Goal: Entertainment & Leisure: Consume media (video, audio)

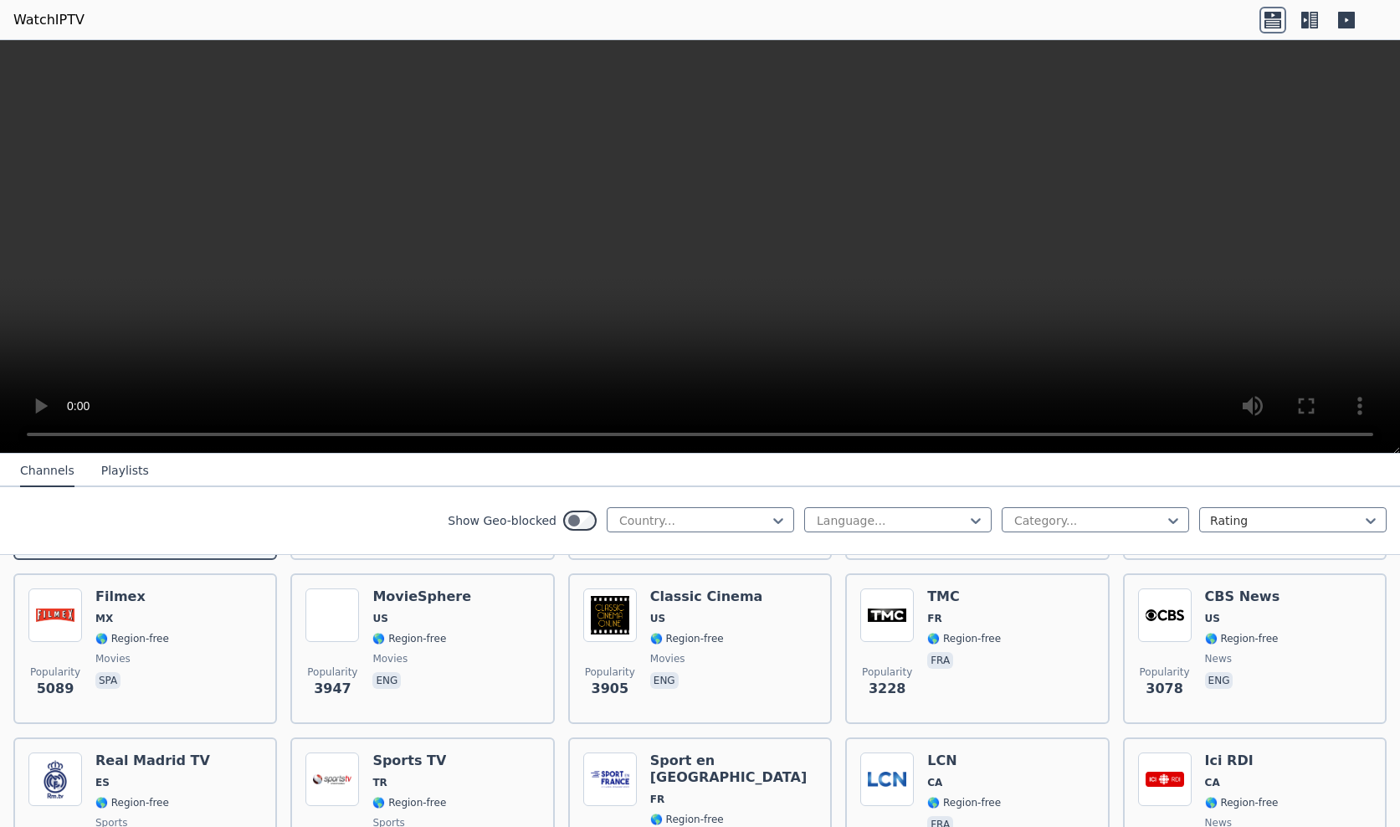
scroll to position [233, 0]
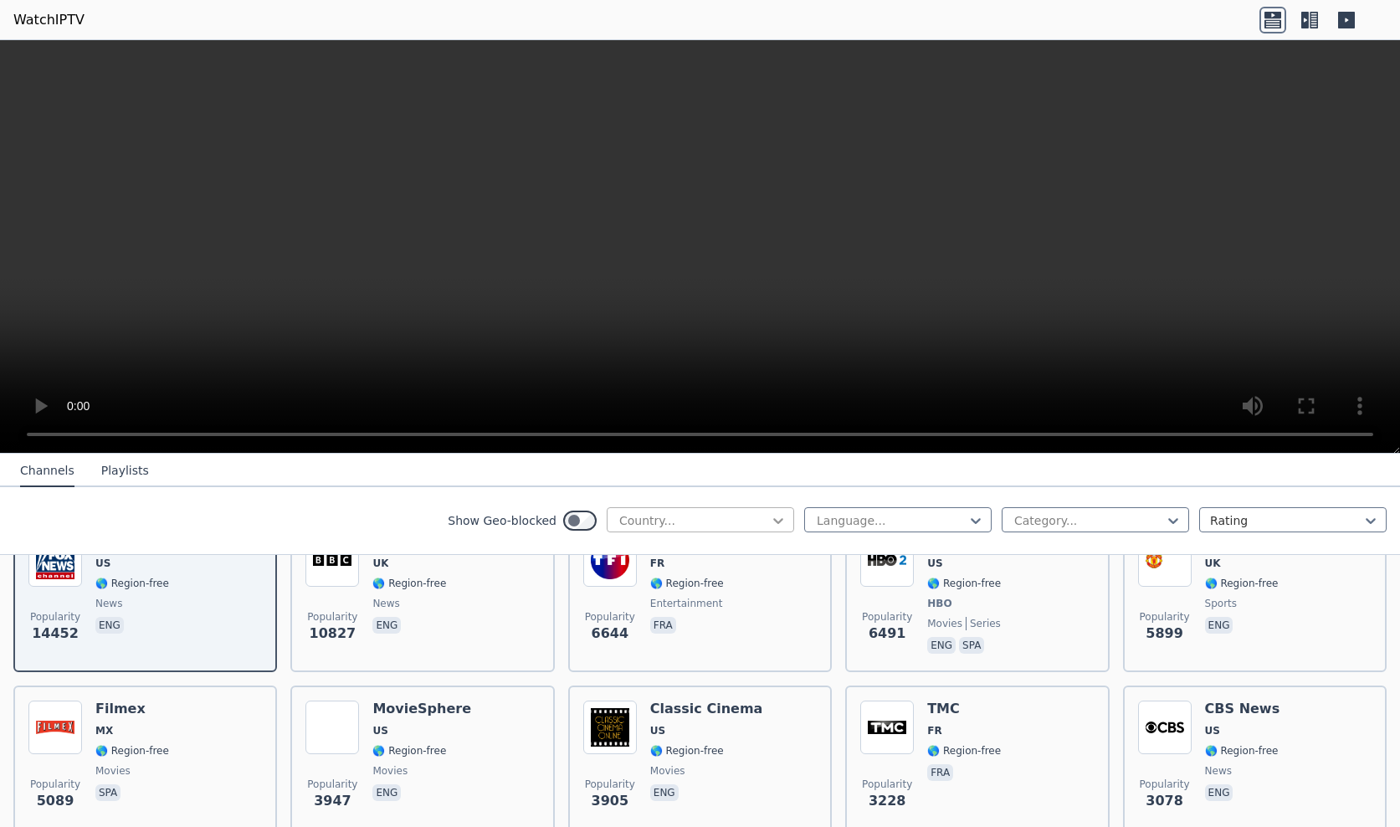
click at [773, 520] on icon at bounding box center [778, 521] width 10 height 6
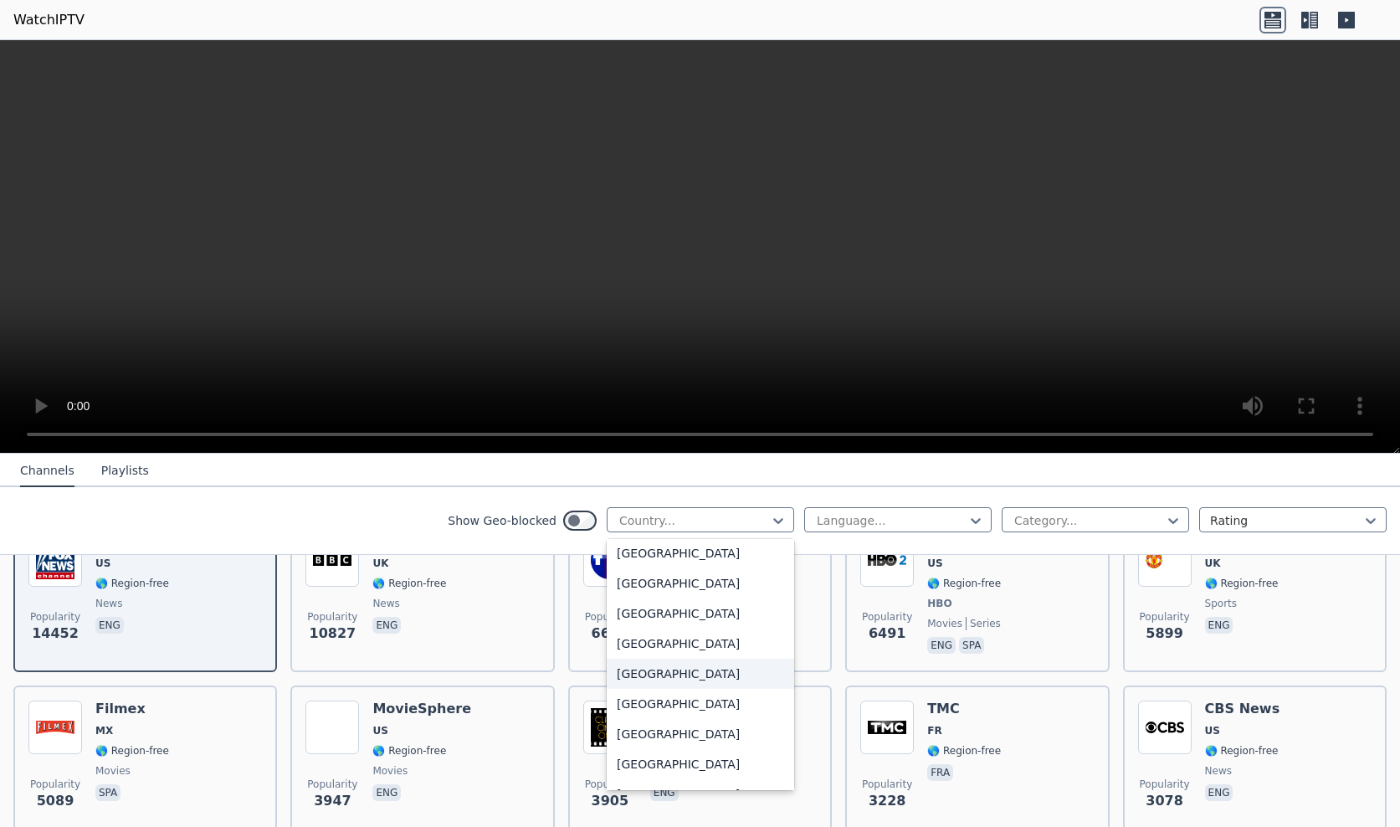
scroll to position [5891, 0]
click at [700, 591] on div "[GEOGRAPHIC_DATA]" at bounding box center [700, 586] width 187 height 30
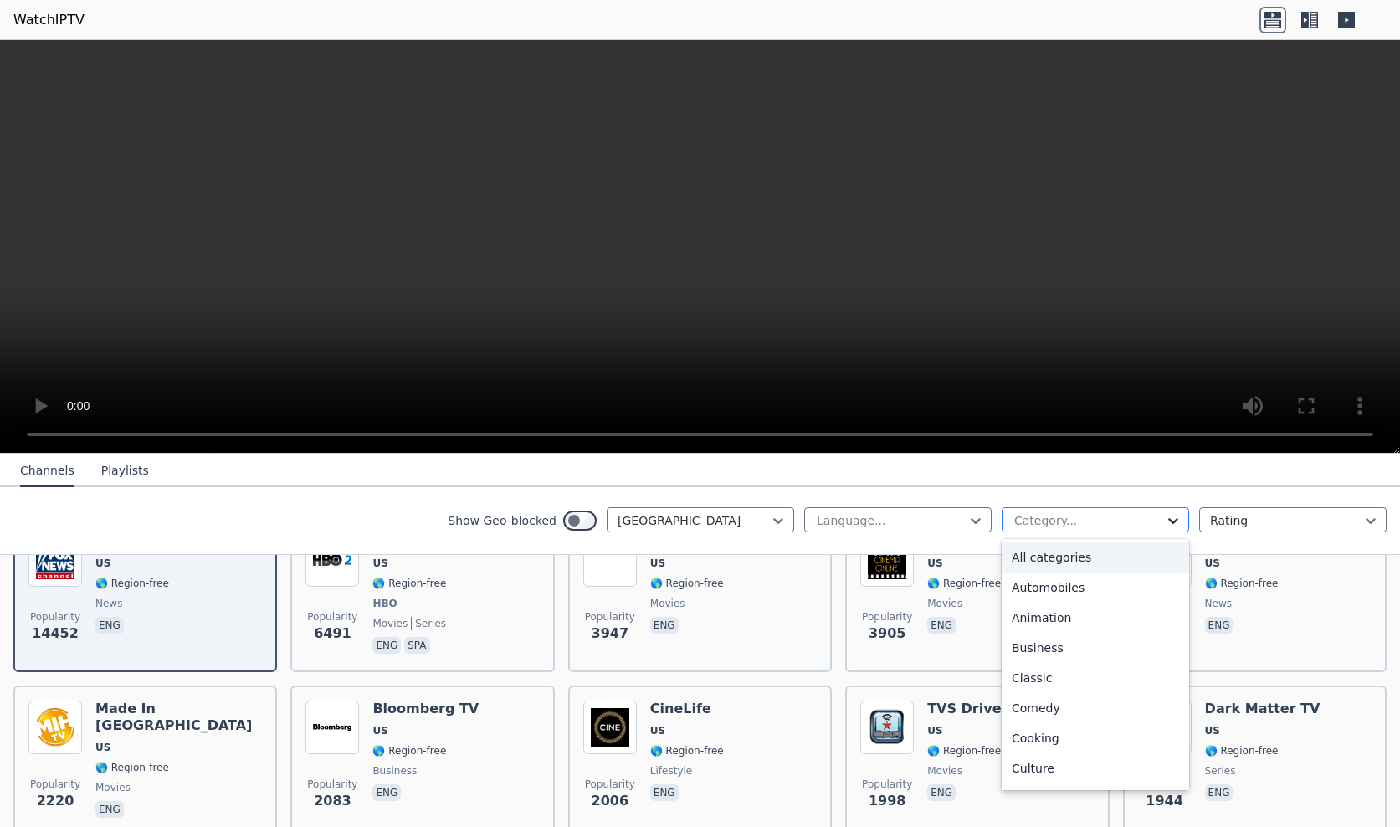
click at [1168, 520] on icon at bounding box center [1173, 521] width 10 height 6
click at [1075, 556] on div "All categories" at bounding box center [1095, 557] width 187 height 30
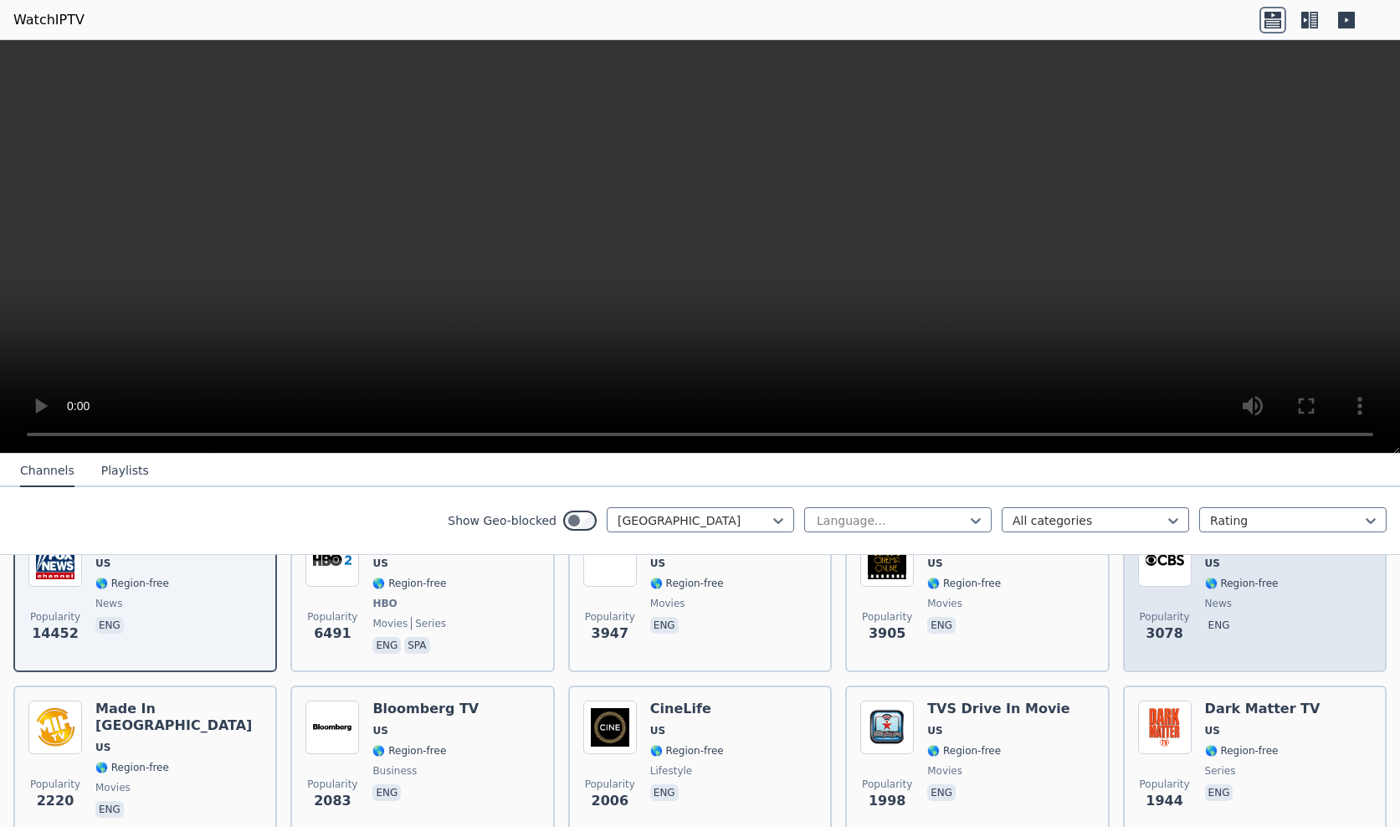
click at [1150, 579] on img at bounding box center [1165, 560] width 54 height 54
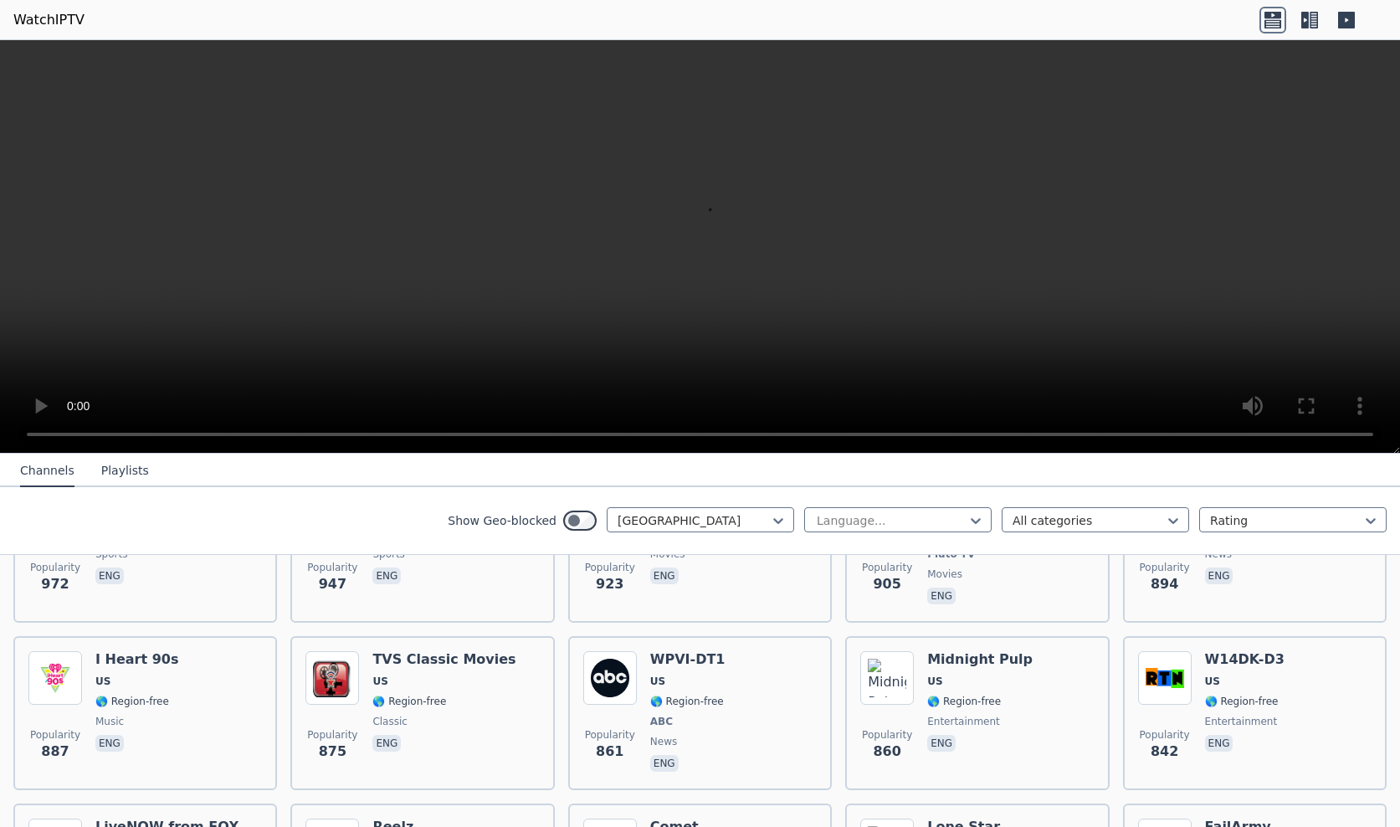
scroll to position [971, 0]
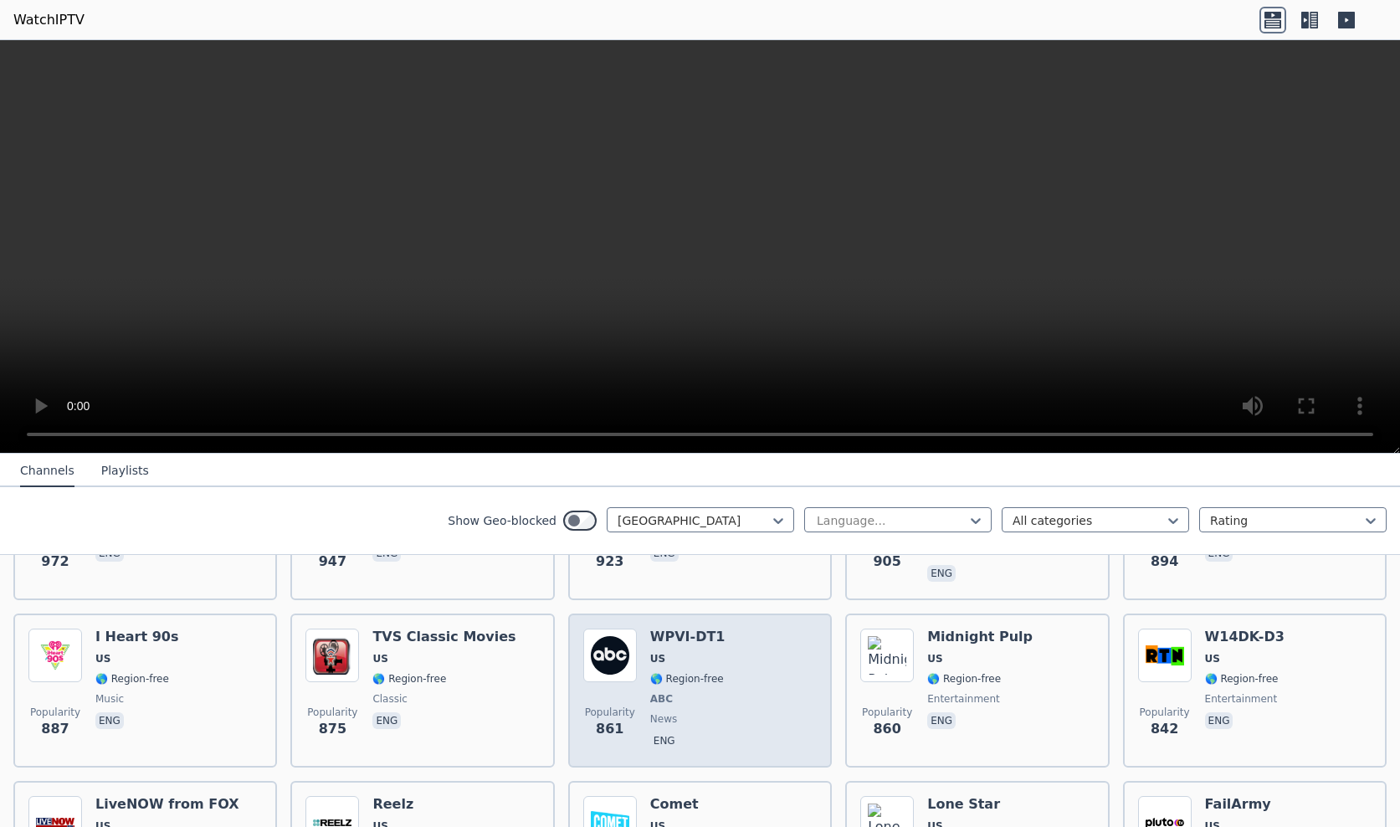
click at [754, 673] on div "Popularity 861 WPVI-DT1 US 🌎 Region-free ABC news eng" at bounding box center [699, 690] width 233 height 124
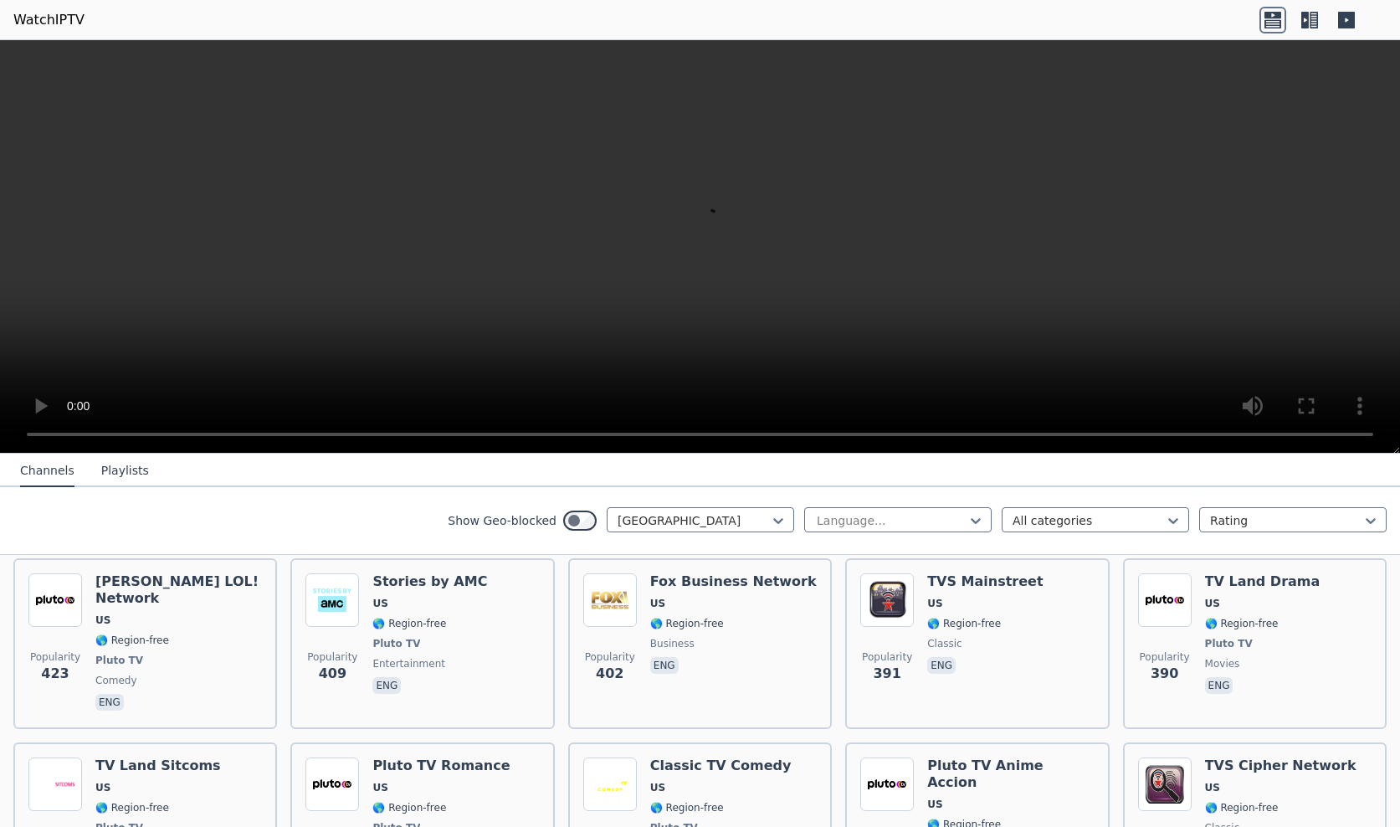
scroll to position [2656, 0]
